Goal: Use online tool/utility: Utilize a website feature to perform a specific function

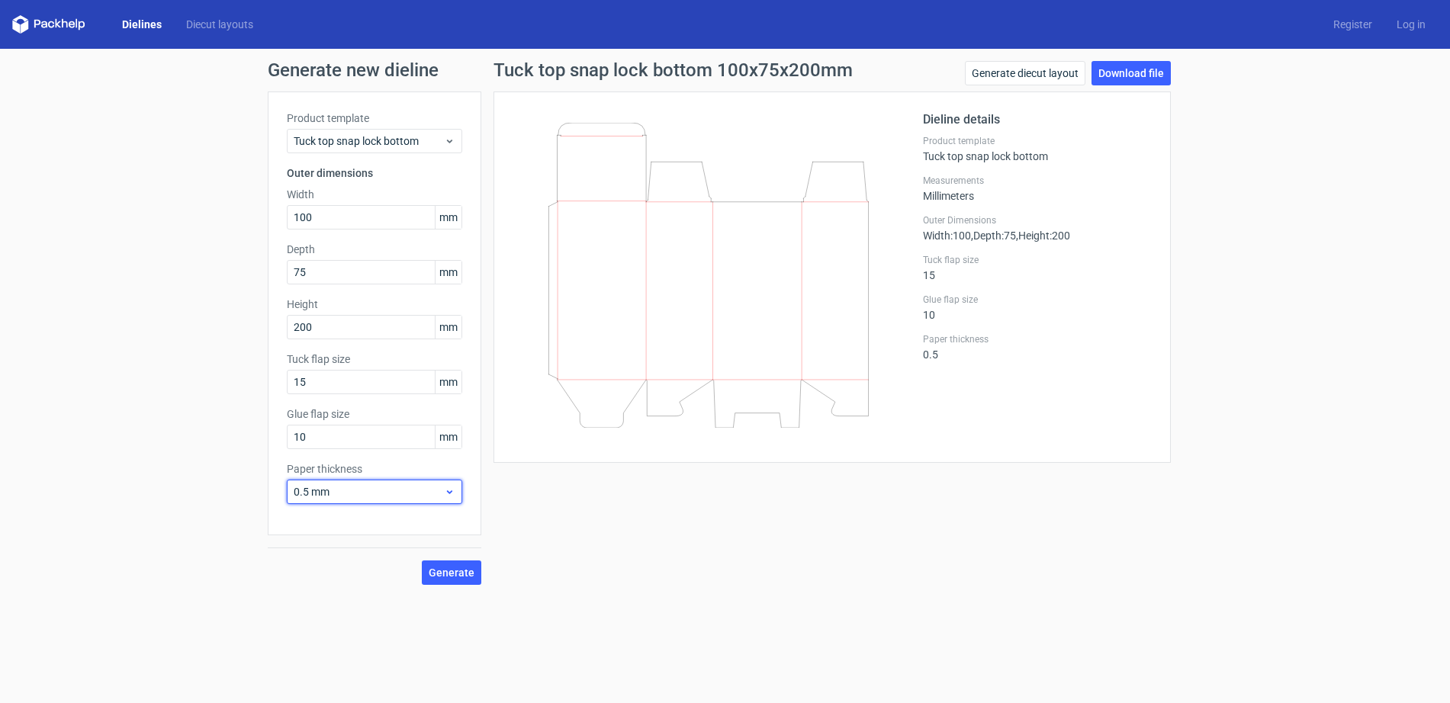
click at [419, 490] on span "0.5 mm" at bounding box center [369, 491] width 150 height 15
click at [398, 591] on div "1.5 mm" at bounding box center [374, 598] width 163 height 24
click at [459, 569] on span "Generate" at bounding box center [452, 572] width 46 height 11
click at [1010, 73] on link "Generate diecut layout" at bounding box center [1025, 73] width 120 height 24
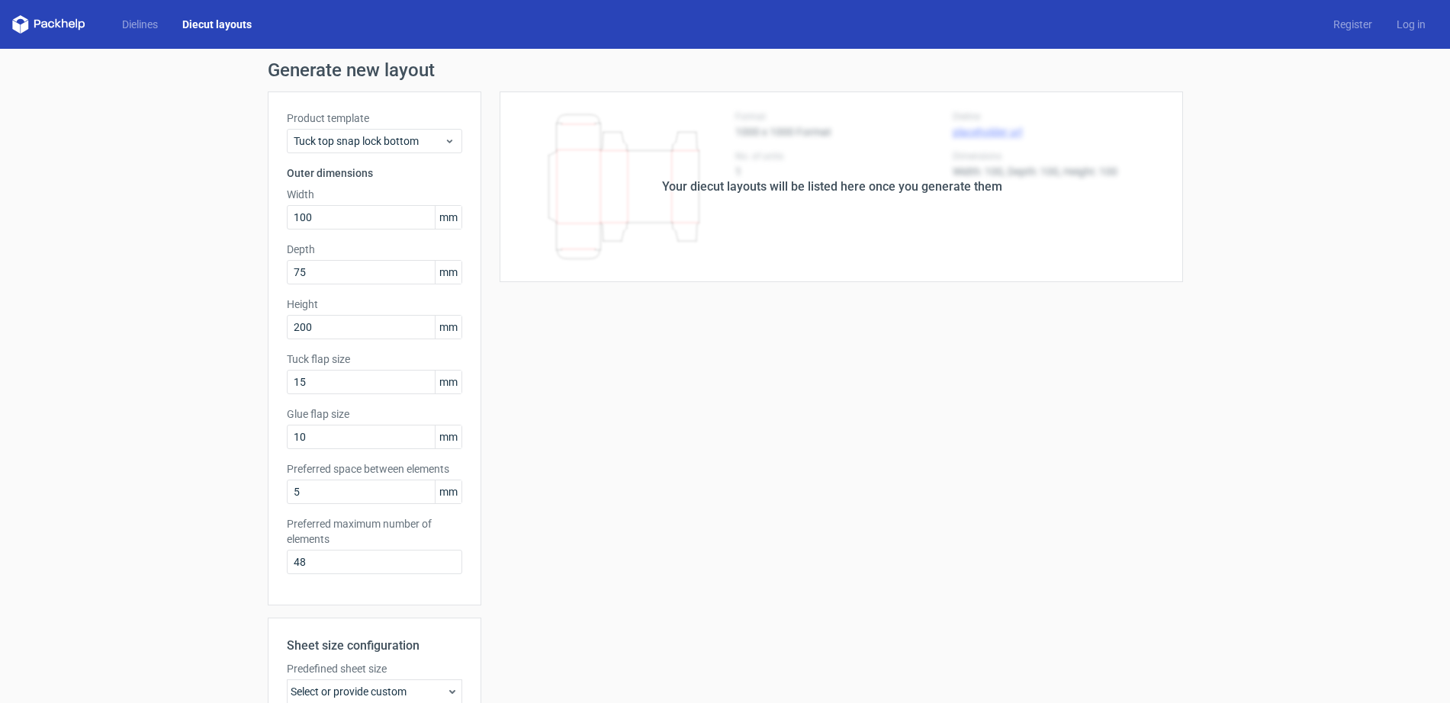
click at [958, 297] on div "Your diecut layouts will be listed here once you generate them Height Depth Wid…" at bounding box center [832, 505] width 702 height 827
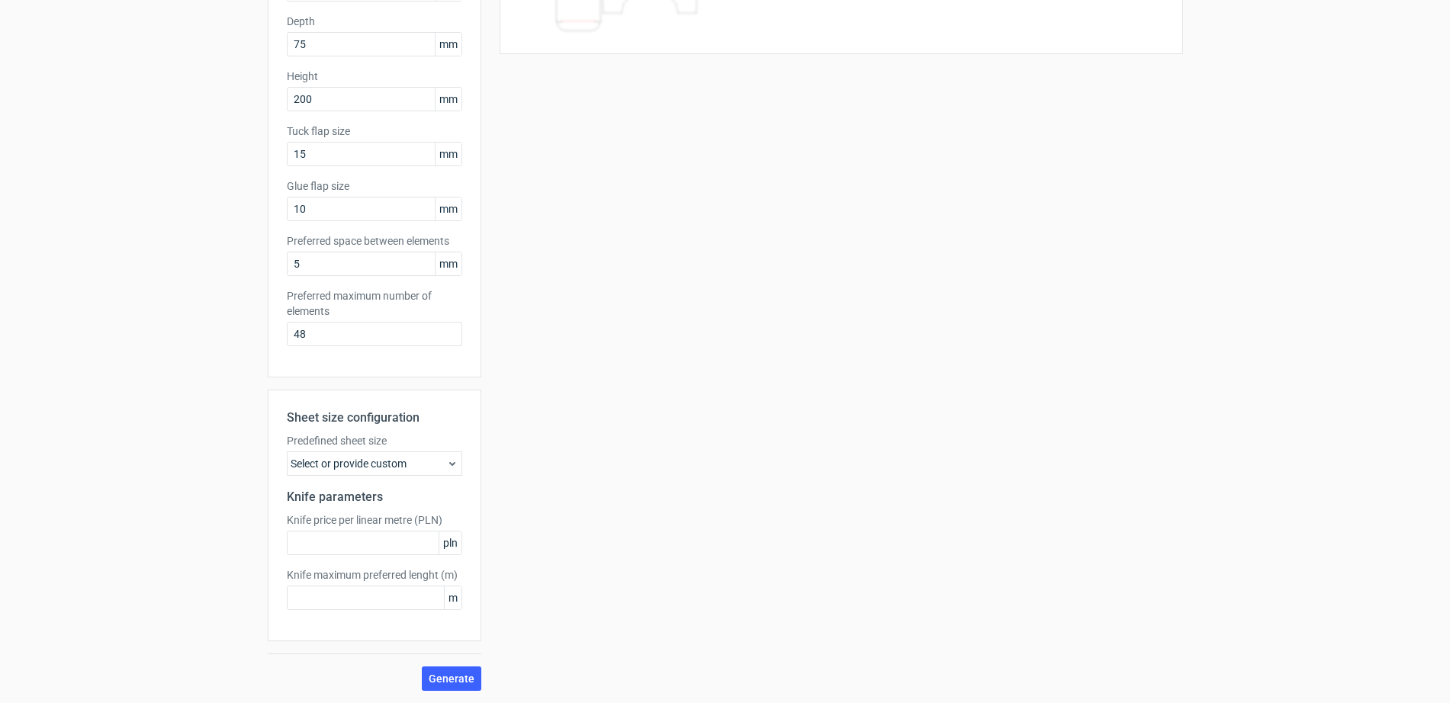
click at [437, 472] on div "Select or provide custom" at bounding box center [374, 463] width 175 height 24
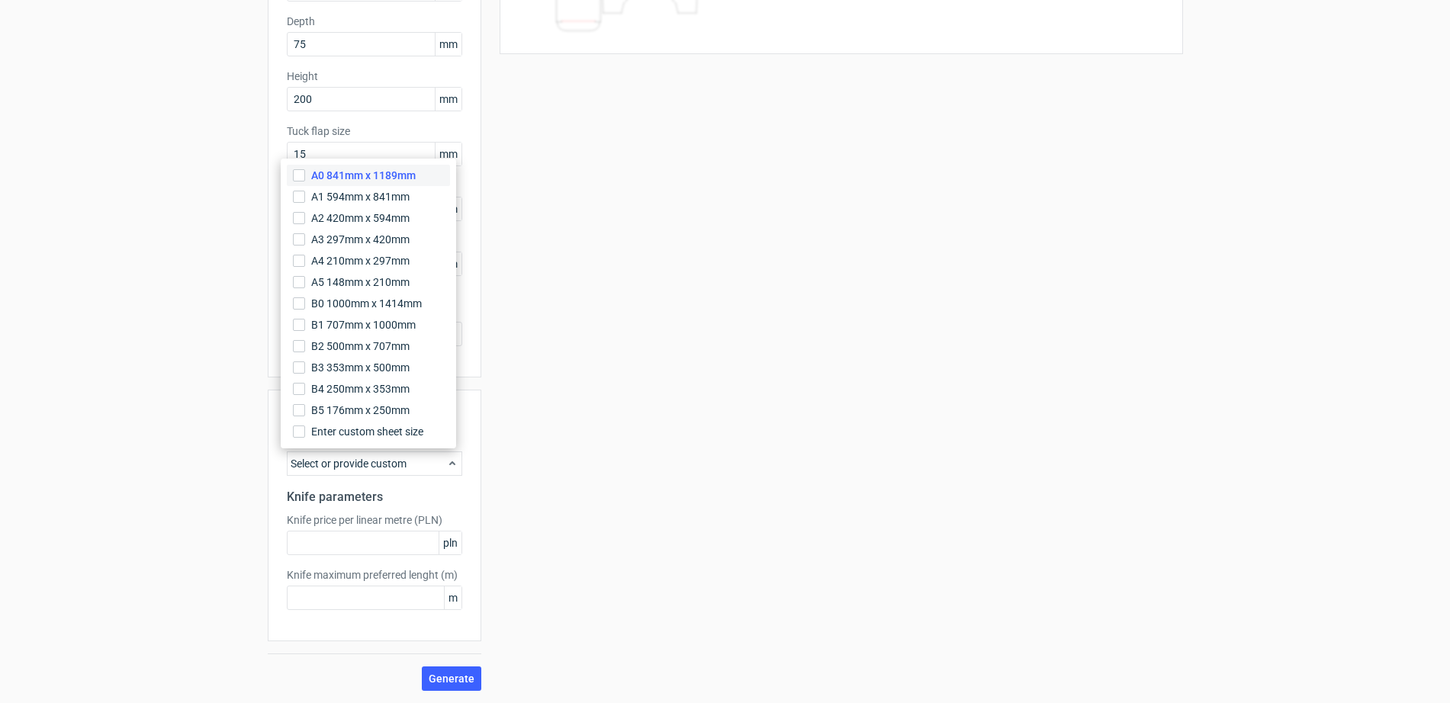
click at [327, 182] on span "A0 841mm x 1189mm" at bounding box center [363, 175] width 104 height 15
click at [305, 181] on input "A0 841mm x 1189mm" at bounding box center [299, 175] width 12 height 12
click at [448, 681] on span "Generate" at bounding box center [452, 678] width 46 height 11
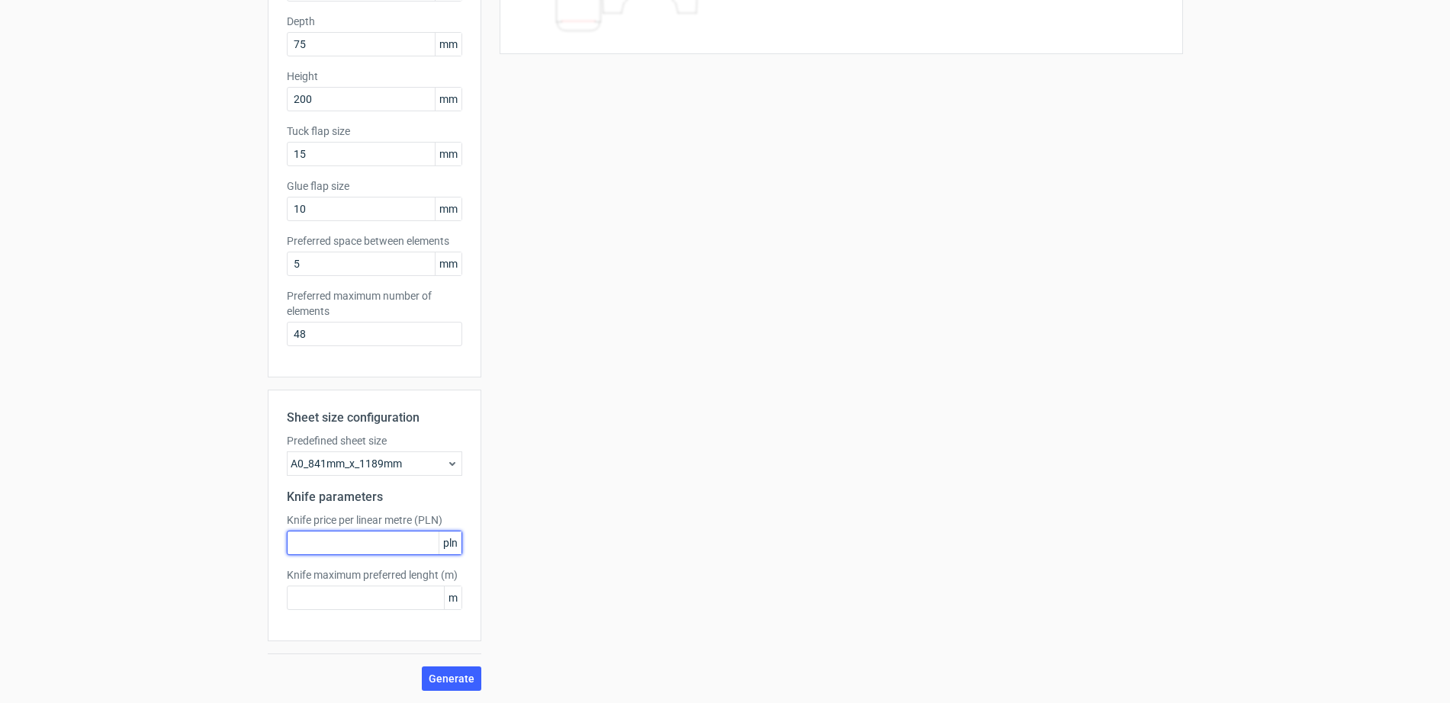
click at [415, 547] on input "text" at bounding box center [374, 543] width 175 height 24
type input "5"
click at [454, 674] on span "Generate" at bounding box center [452, 678] width 46 height 11
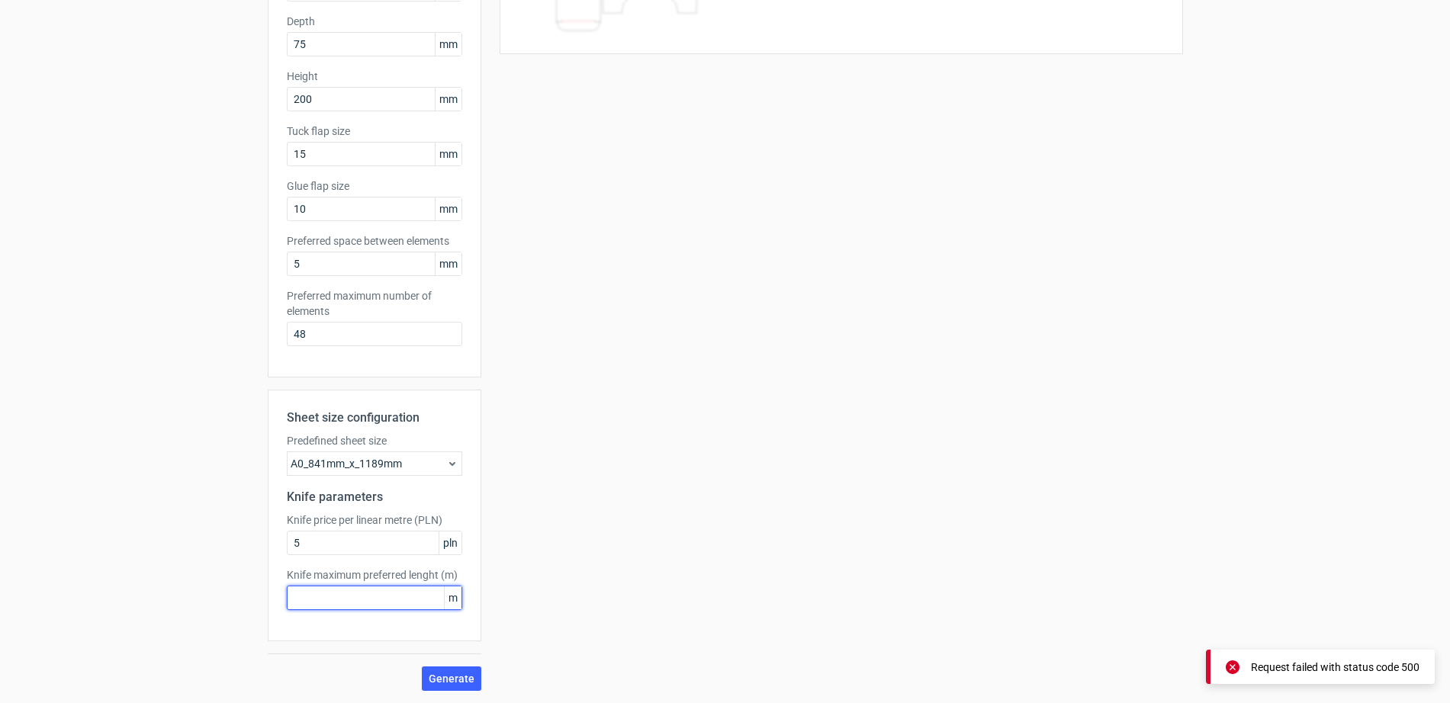
click at [384, 596] on input "text" at bounding box center [374, 598] width 175 height 24
type input "5"
click at [432, 677] on span "Generate" at bounding box center [452, 678] width 46 height 11
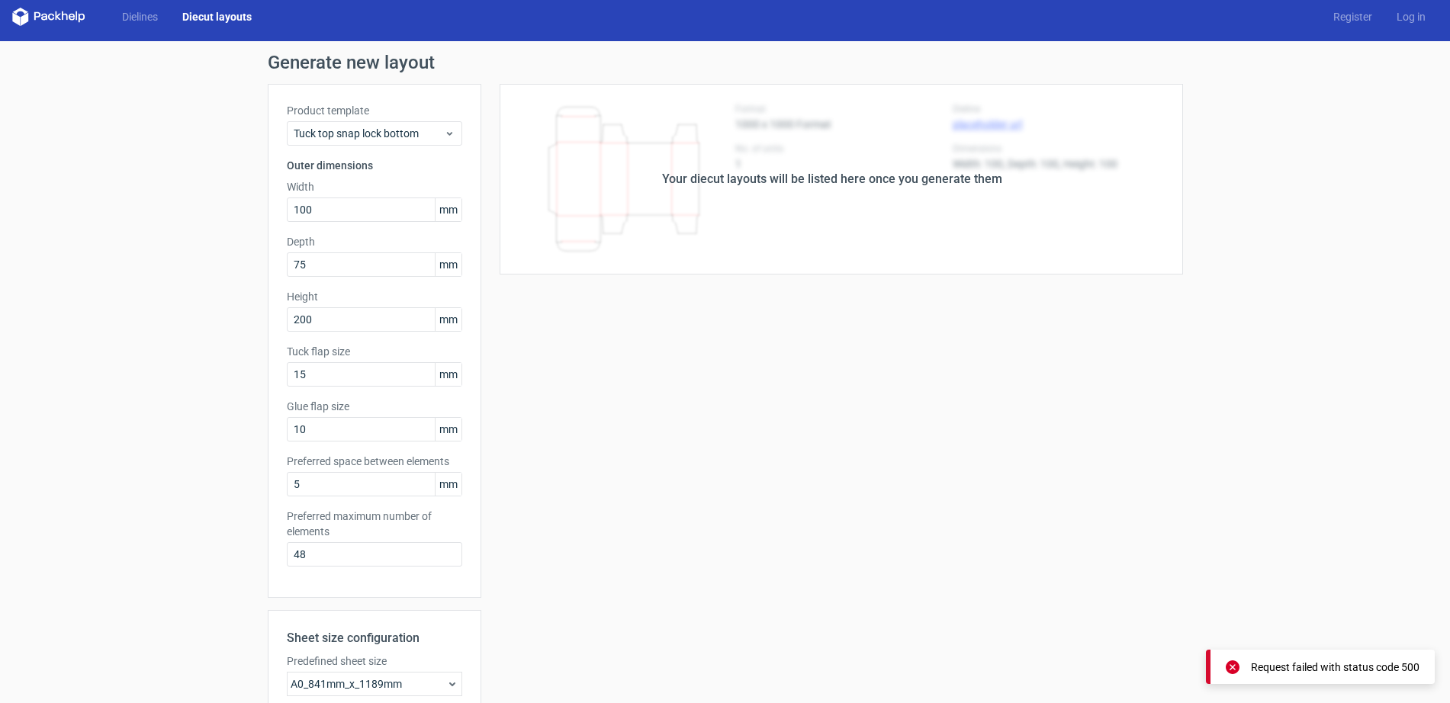
click at [749, 171] on div "Your diecut layouts will be listed here once you generate them" at bounding box center [832, 179] width 340 height 18
click at [416, 141] on div "Tuck top snap lock bottom" at bounding box center [374, 133] width 175 height 24
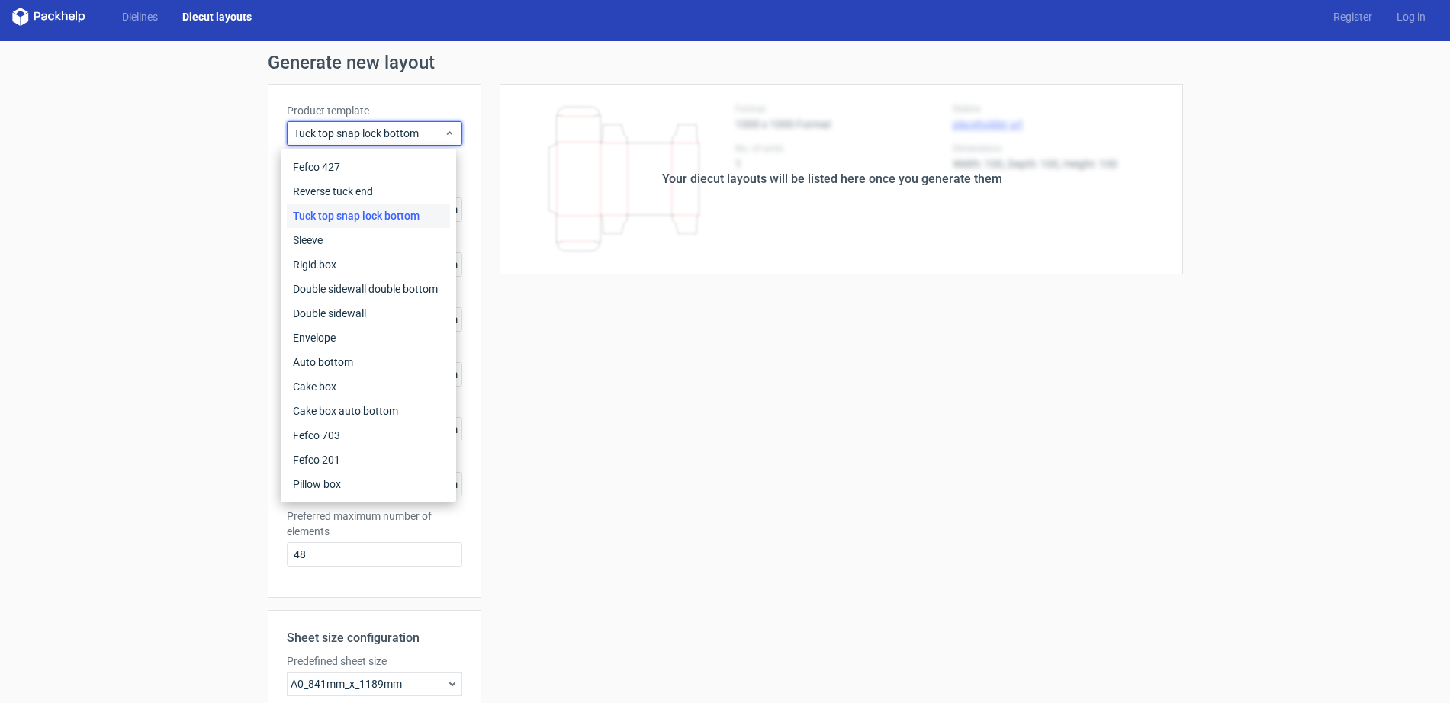
click at [400, 221] on div "Tuck top snap lock bottom" at bounding box center [368, 216] width 163 height 24
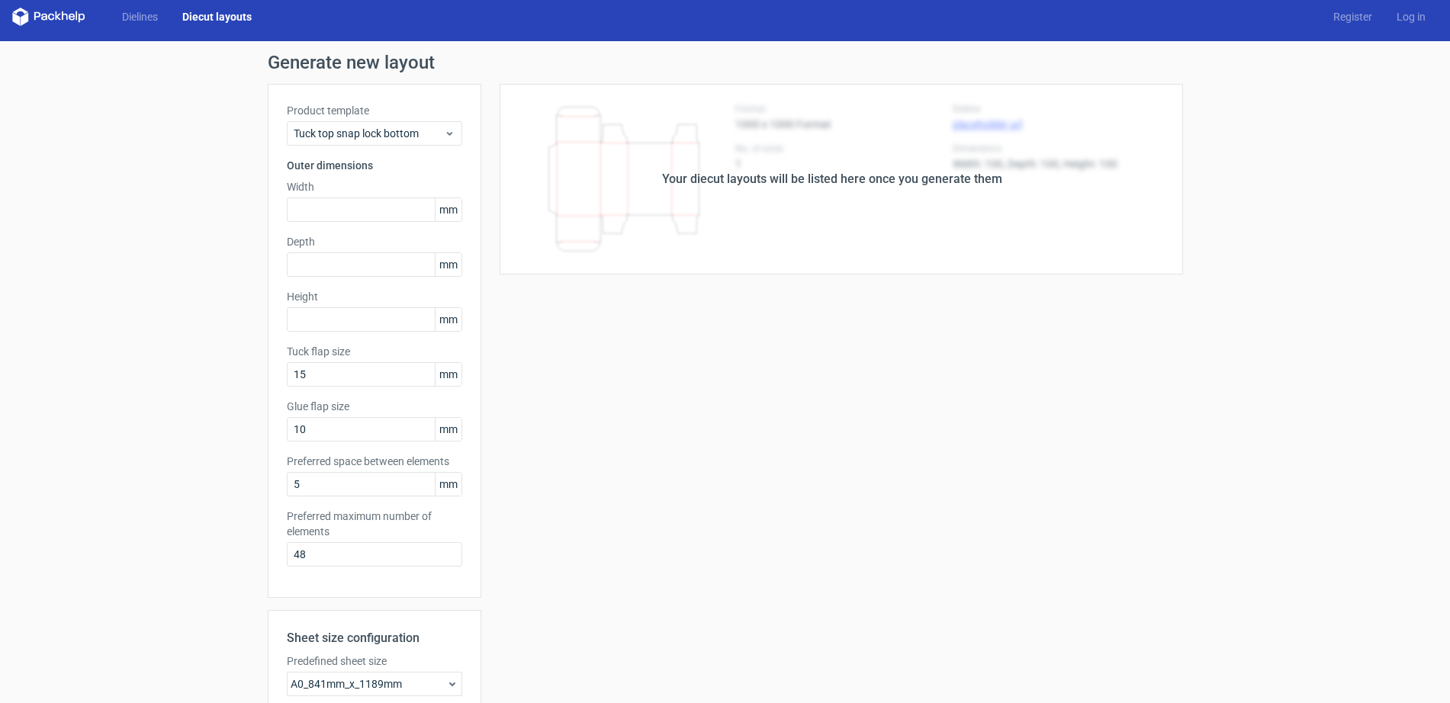
drag, startPoint x: 851, startPoint y: 375, endPoint x: 820, endPoint y: 352, distance: 38.7
click at [850, 374] on div "Your diecut layouts will be listed here once you generate them Height Depth Wid…" at bounding box center [832, 497] width 702 height 827
